Goal: Find specific page/section: Find specific page/section

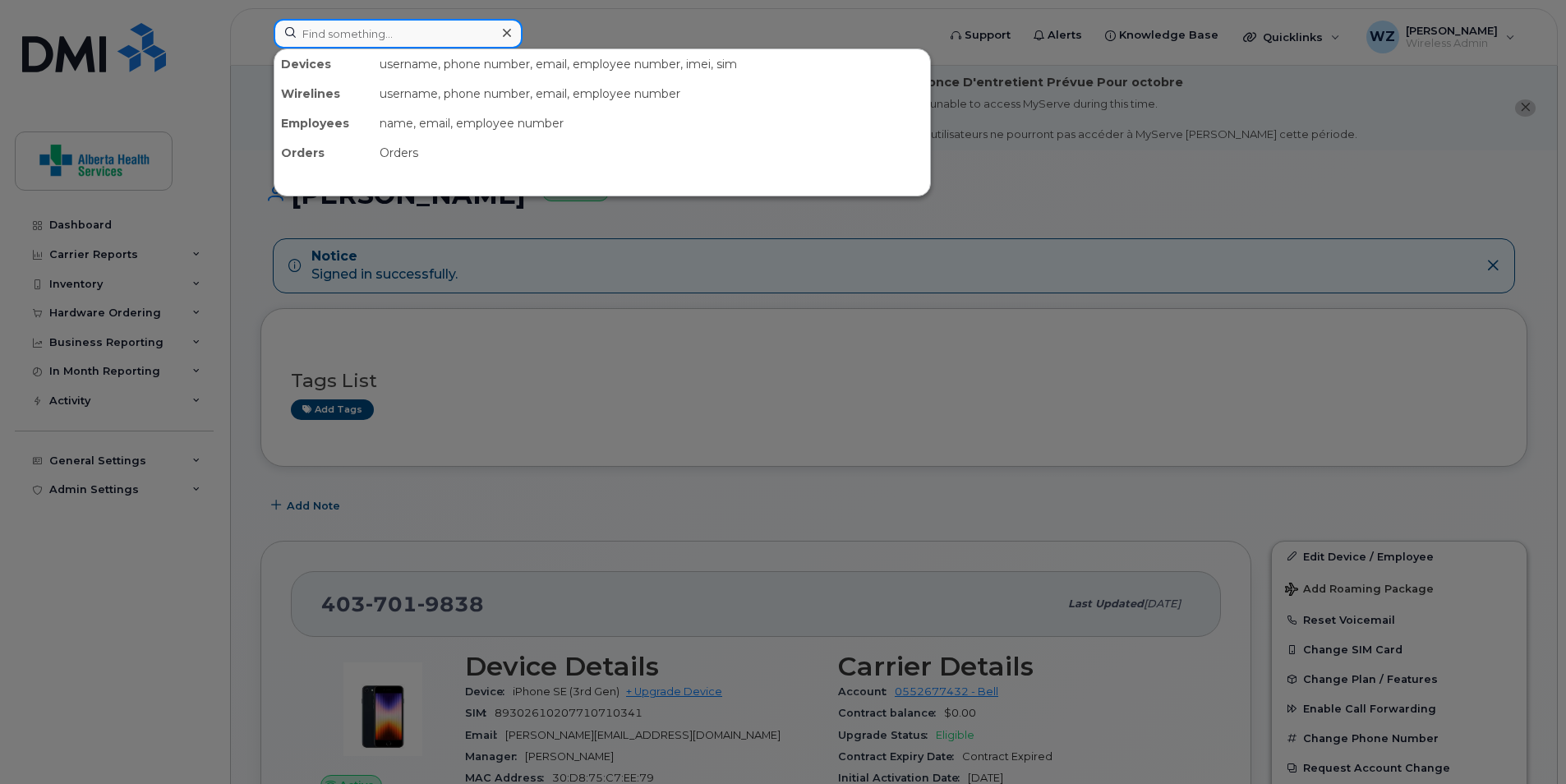
paste input "4035101957"
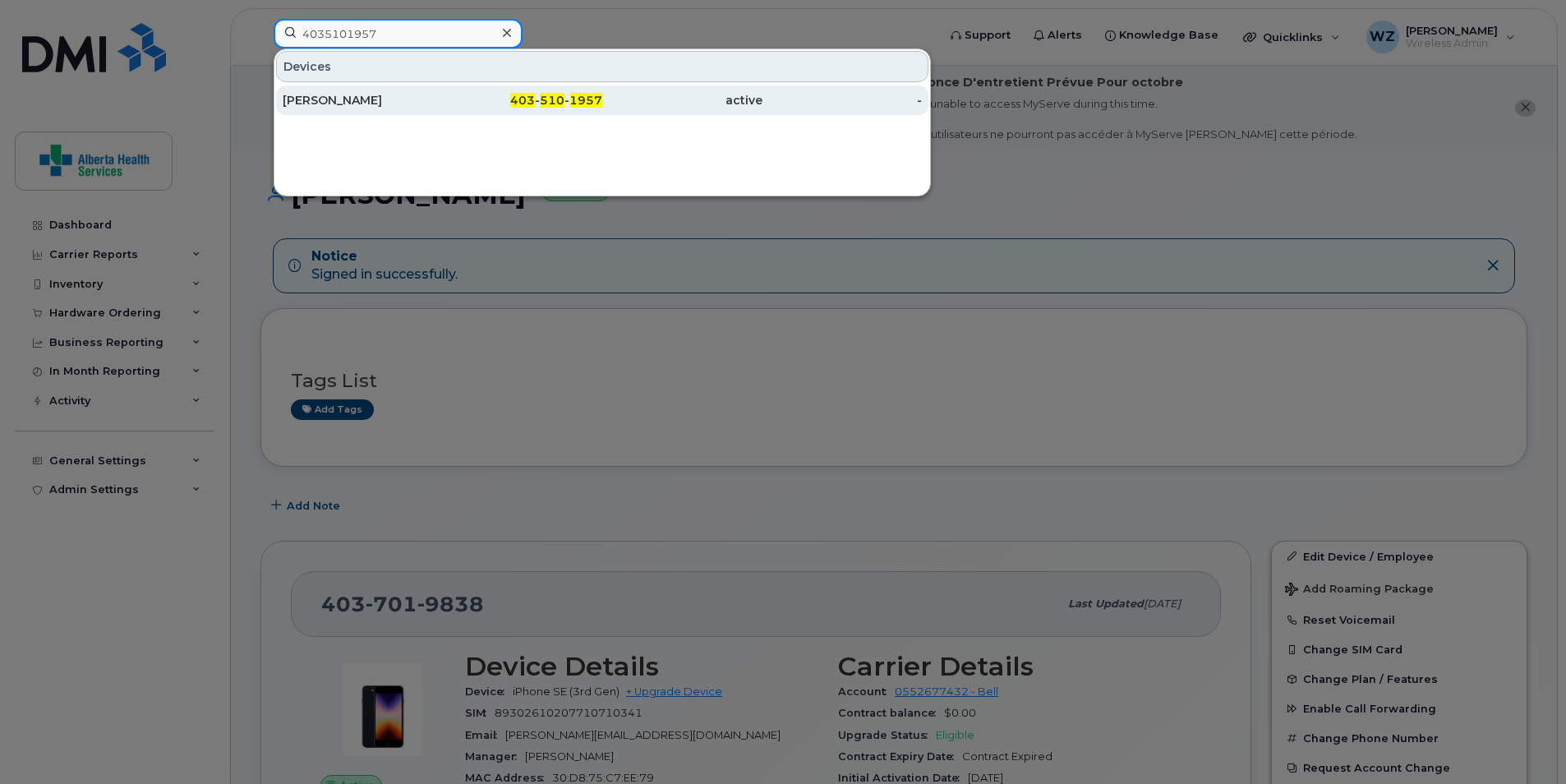
type input "4035101957"
click at [376, 101] on div "Jesselyn Ling" at bounding box center [364, 99] width 161 height 16
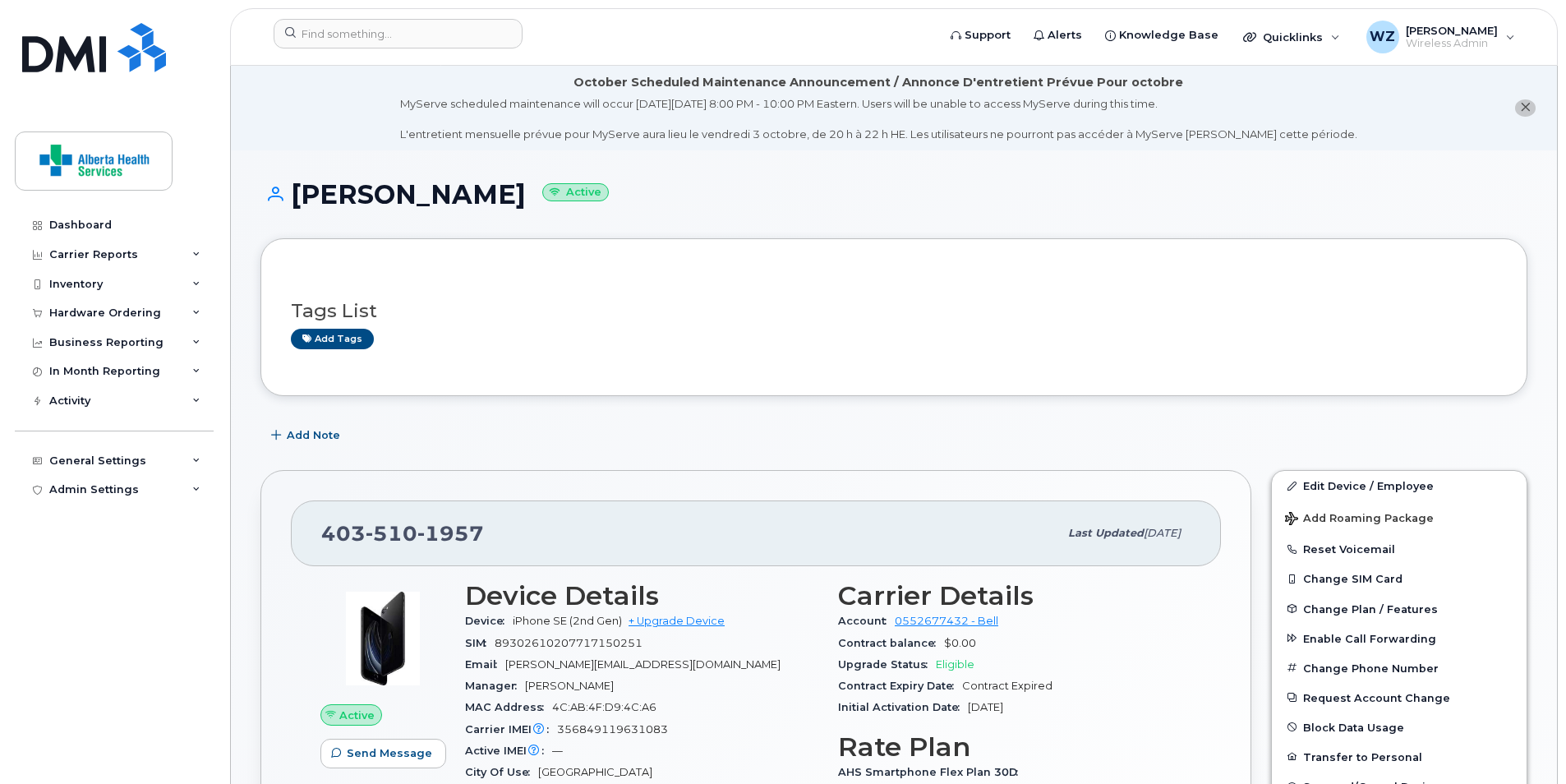
drag, startPoint x: 480, startPoint y: 199, endPoint x: 294, endPoint y: 202, distance: 186.0
click at [294, 202] on h1 "Jesselyn Ling Active" at bounding box center [893, 194] width 1268 height 29
drag, startPoint x: 294, startPoint y: 202, endPoint x: 336, endPoint y: 199, distance: 42.1
copy h1 "[PERSON_NAME]"
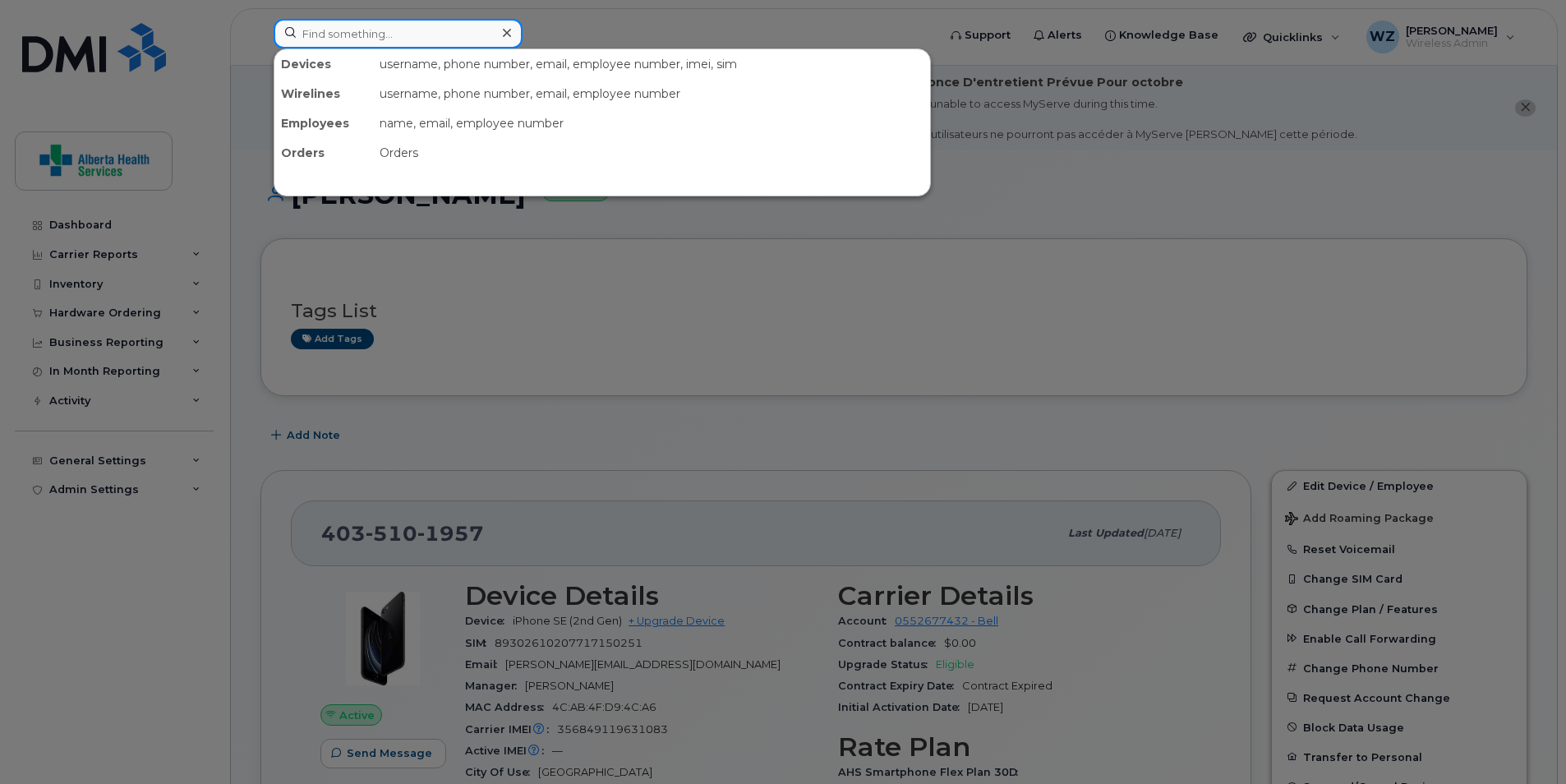
paste input "4036292217"
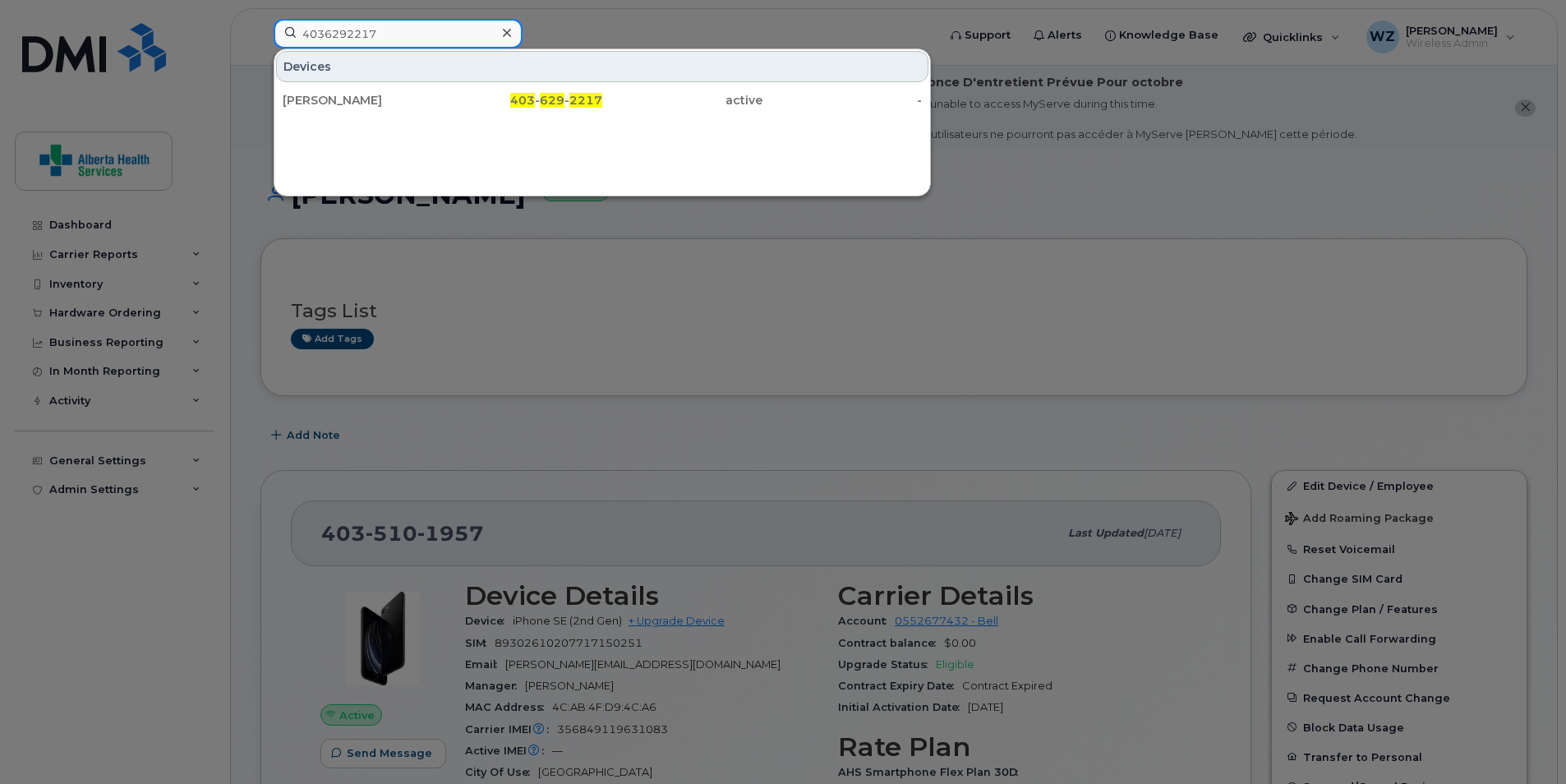
type input "4036292217"
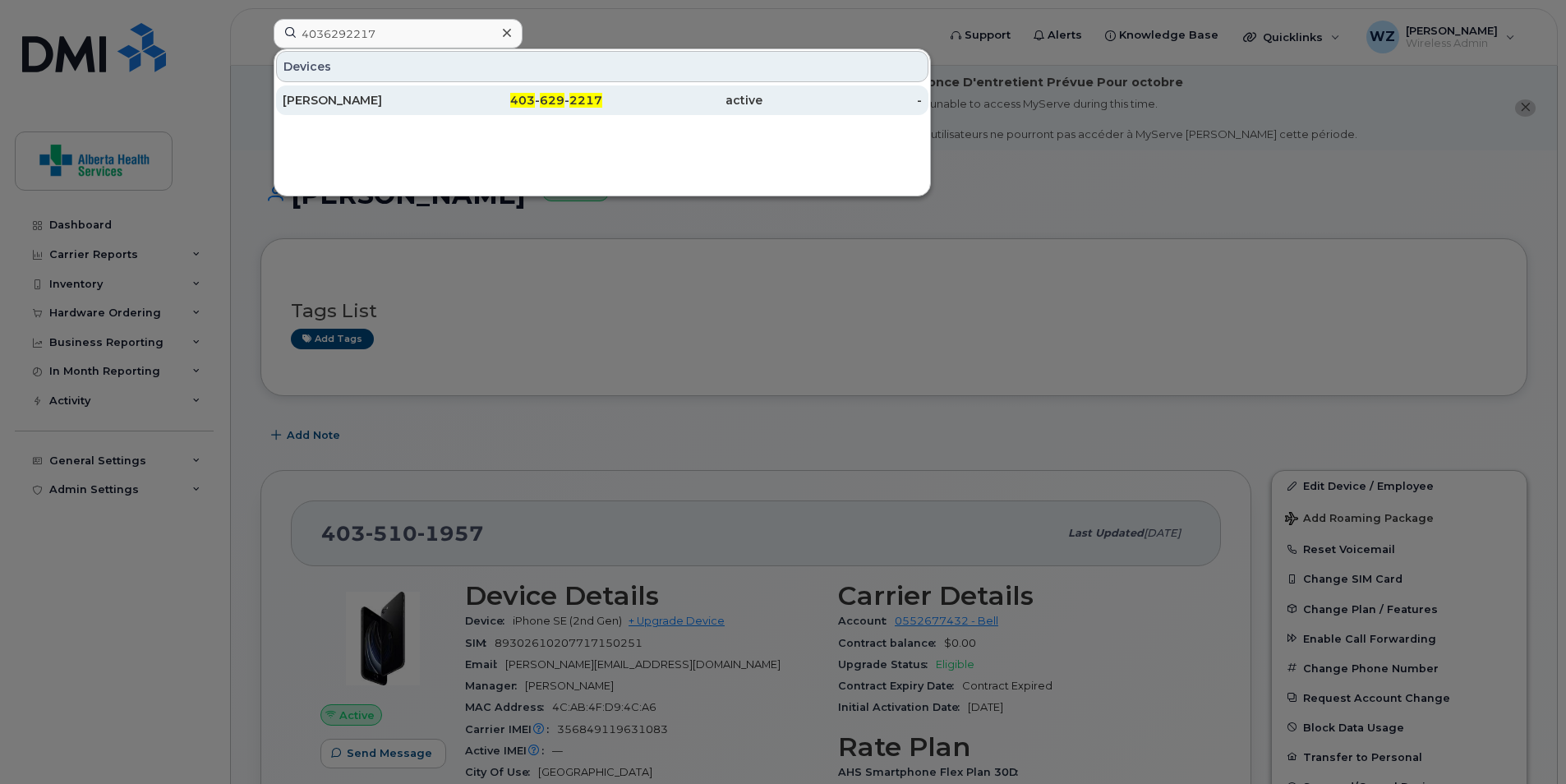
click at [400, 86] on div "Amanda Macdonald" at bounding box center [364, 99] width 161 height 30
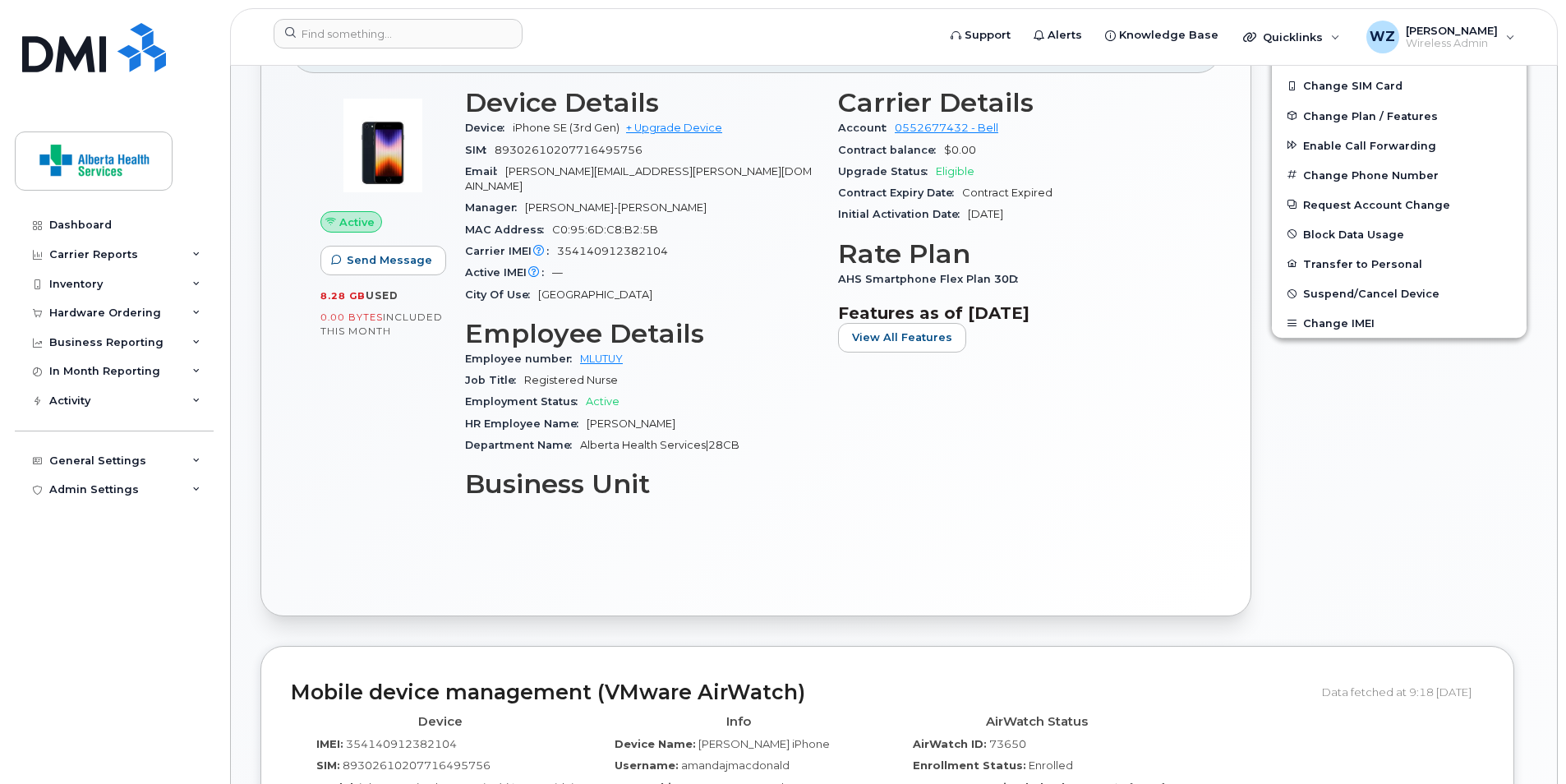
scroll to position [986, 0]
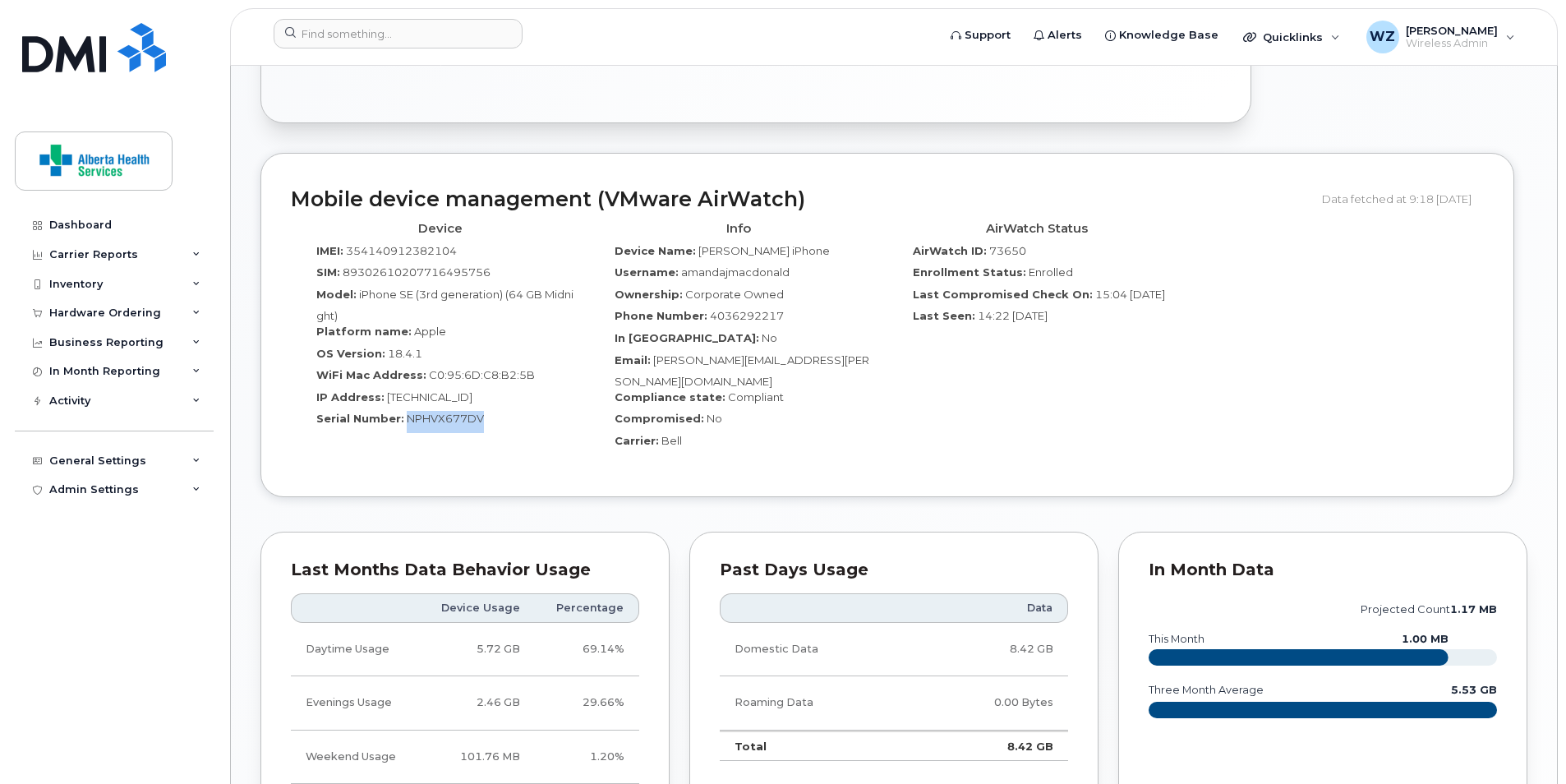
drag, startPoint x: 483, startPoint y: 410, endPoint x: 405, endPoint y: 410, distance: 78.0
click at [405, 411] on div "Serial Number: NPHVX677DV" at bounding box center [440, 422] width 274 height 22
copy span "NPHVX677DV"
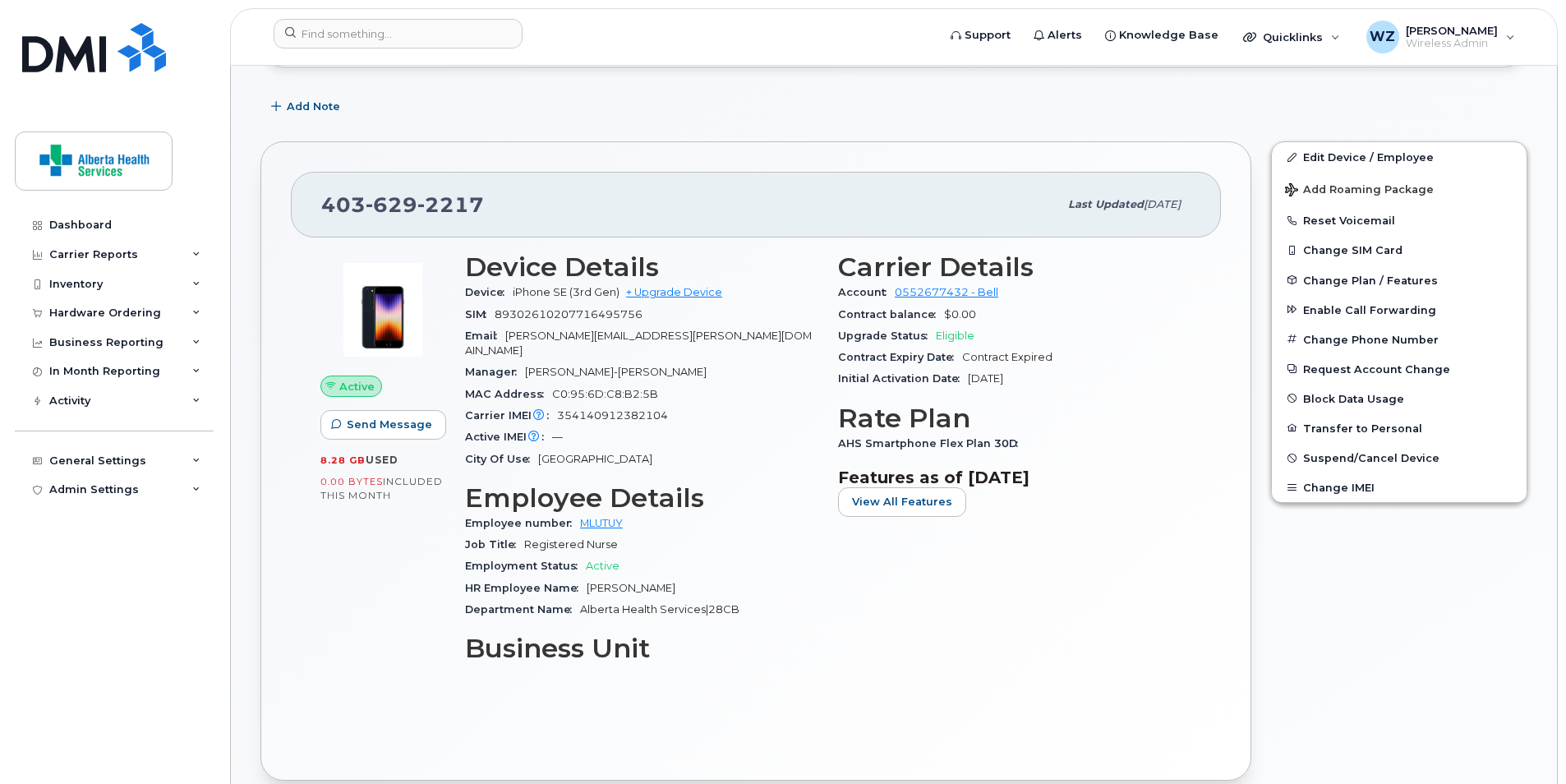
scroll to position [739, 0]
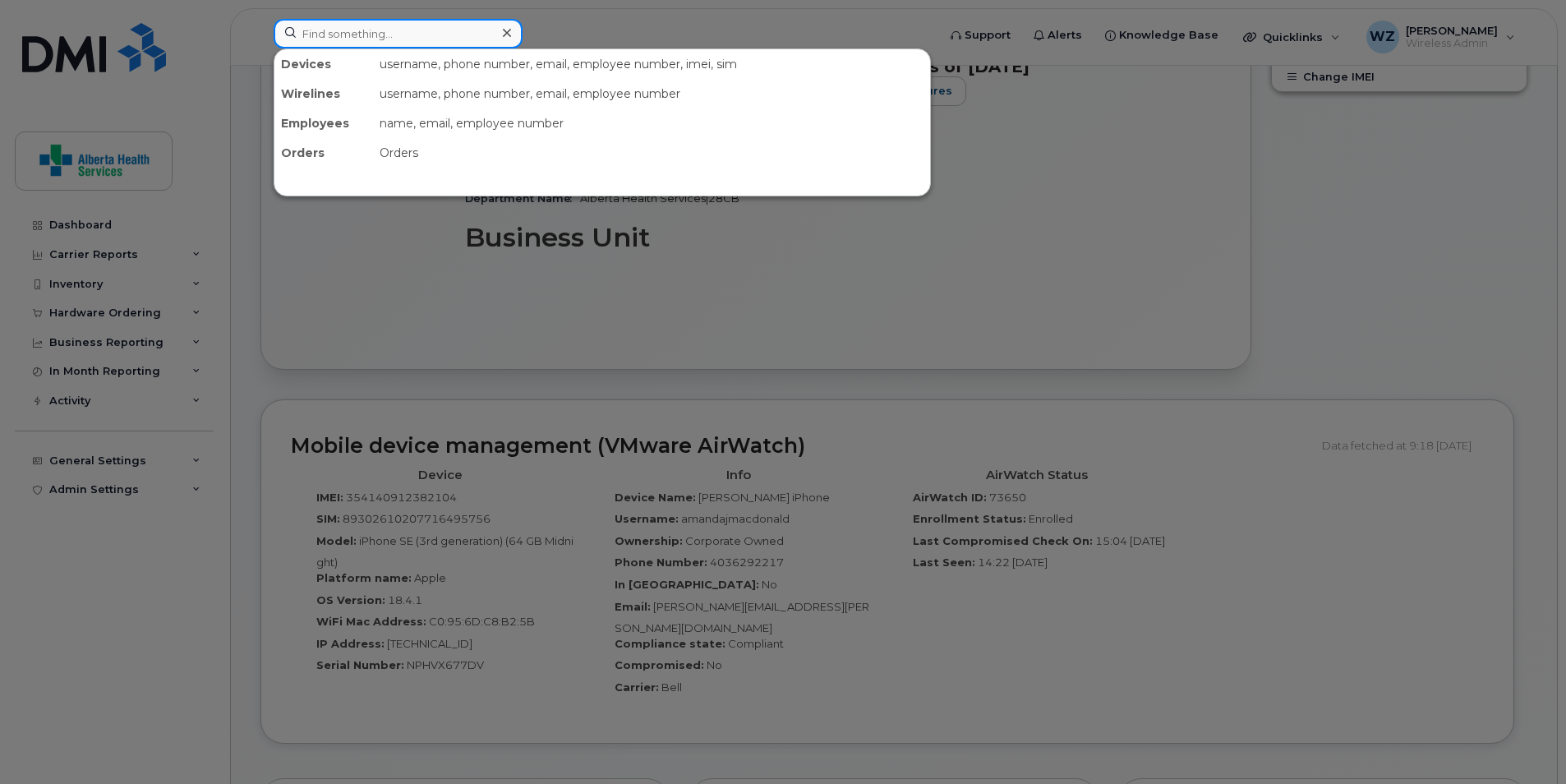
paste input "4035075562"
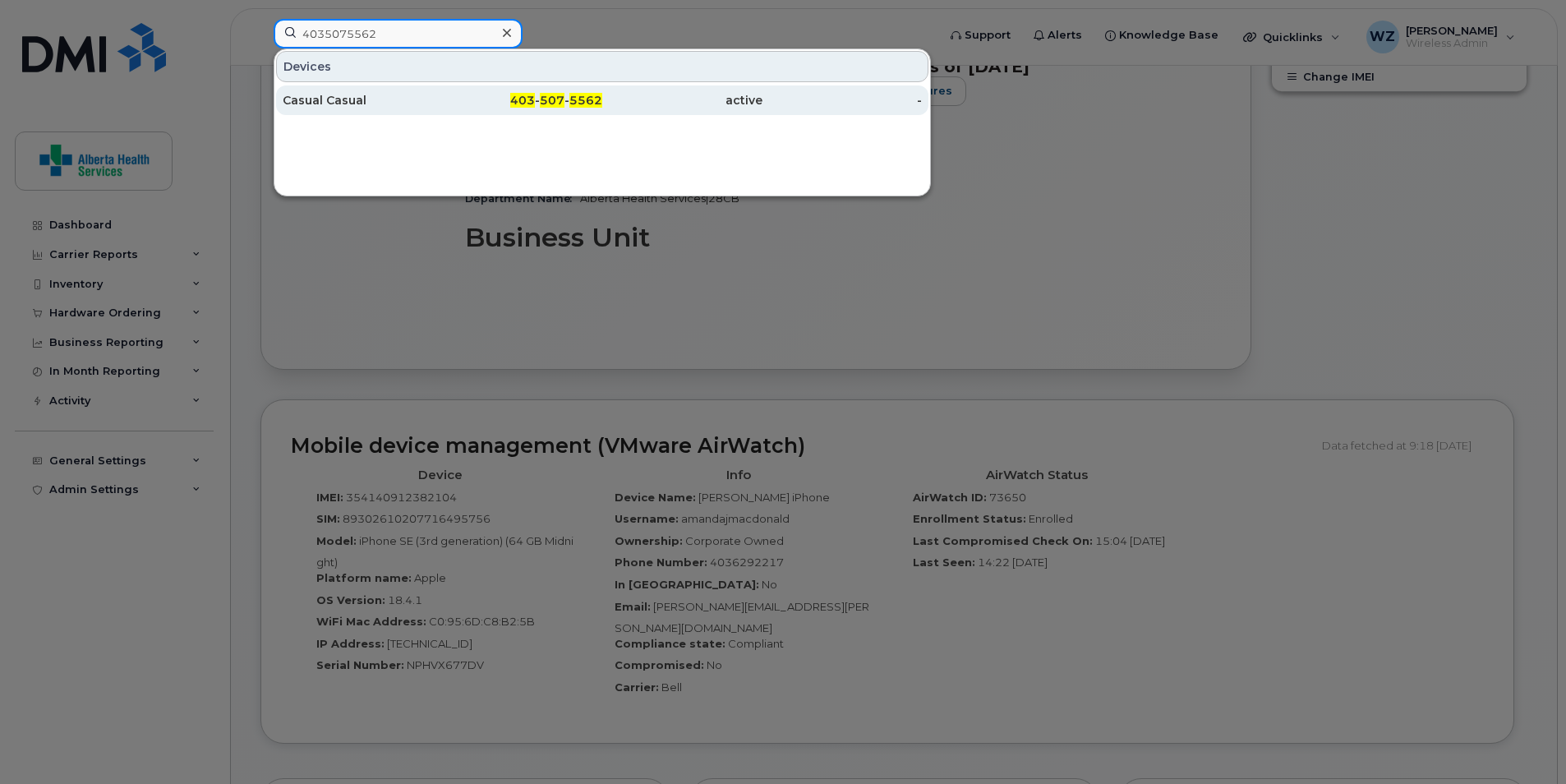
type input "4035075562"
click at [395, 104] on div "Casual Casual" at bounding box center [364, 99] width 161 height 16
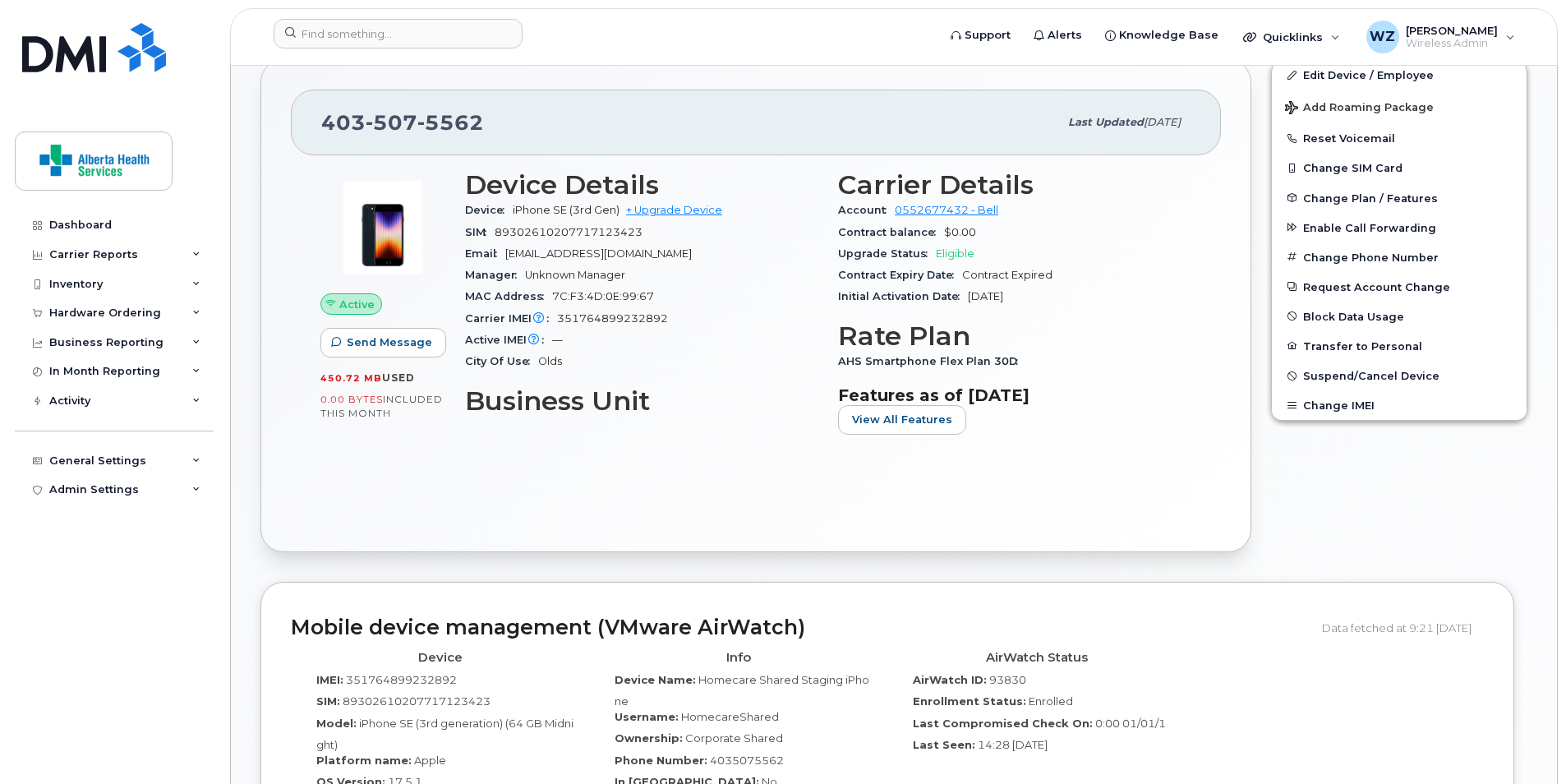
scroll to position [739, 0]
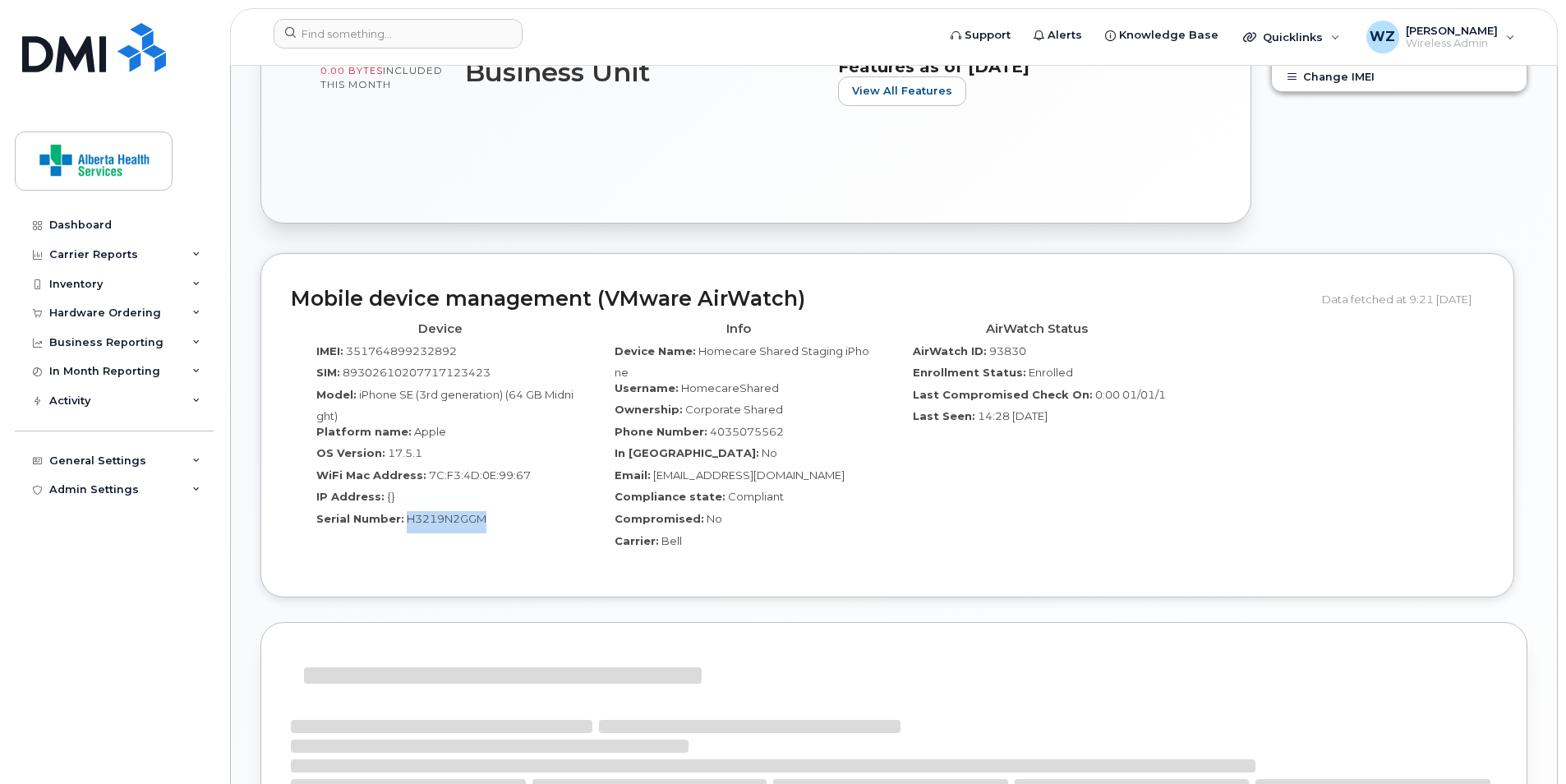
drag, startPoint x: 485, startPoint y: 525, endPoint x: 406, endPoint y: 527, distance: 79.0
click at [406, 527] on div "Serial Number: H3219N2GGM" at bounding box center [440, 521] width 274 height 22
drag, startPoint x: 406, startPoint y: 527, endPoint x: 416, endPoint y: 520, distance: 12.2
copy span "H3219N2GGM"
